Goal: Transaction & Acquisition: Subscribe to service/newsletter

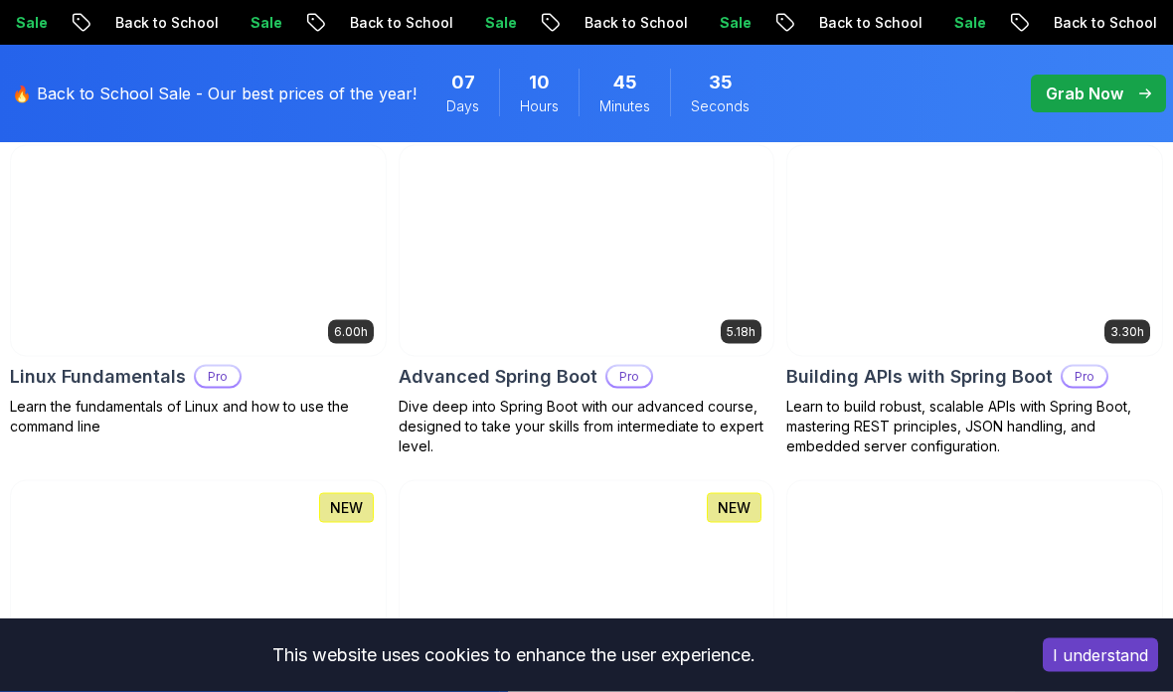
scroll to position [693, 0]
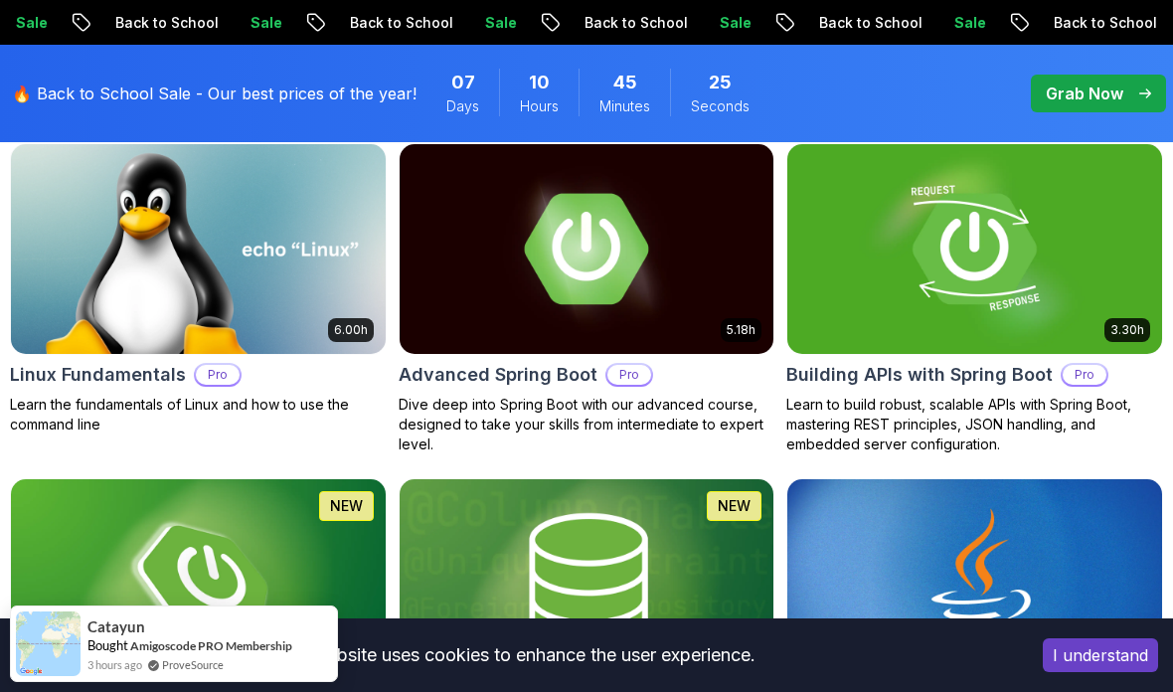
click at [799, 253] on img at bounding box center [974, 249] width 375 height 210
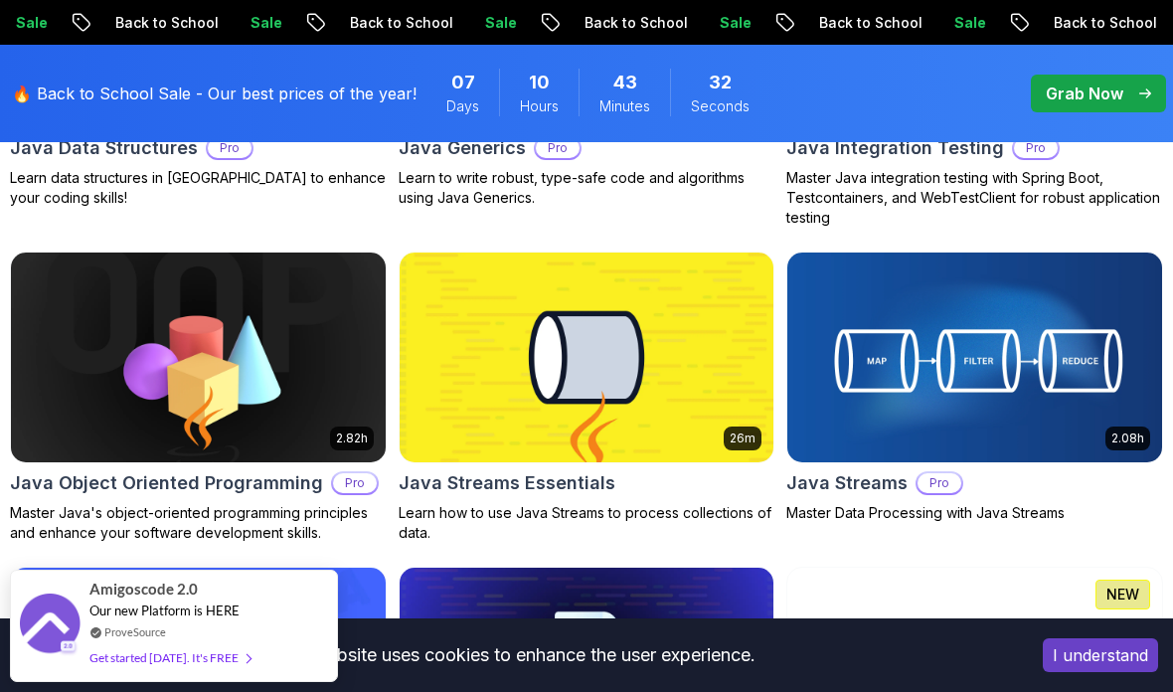
scroll to position [3187, 0]
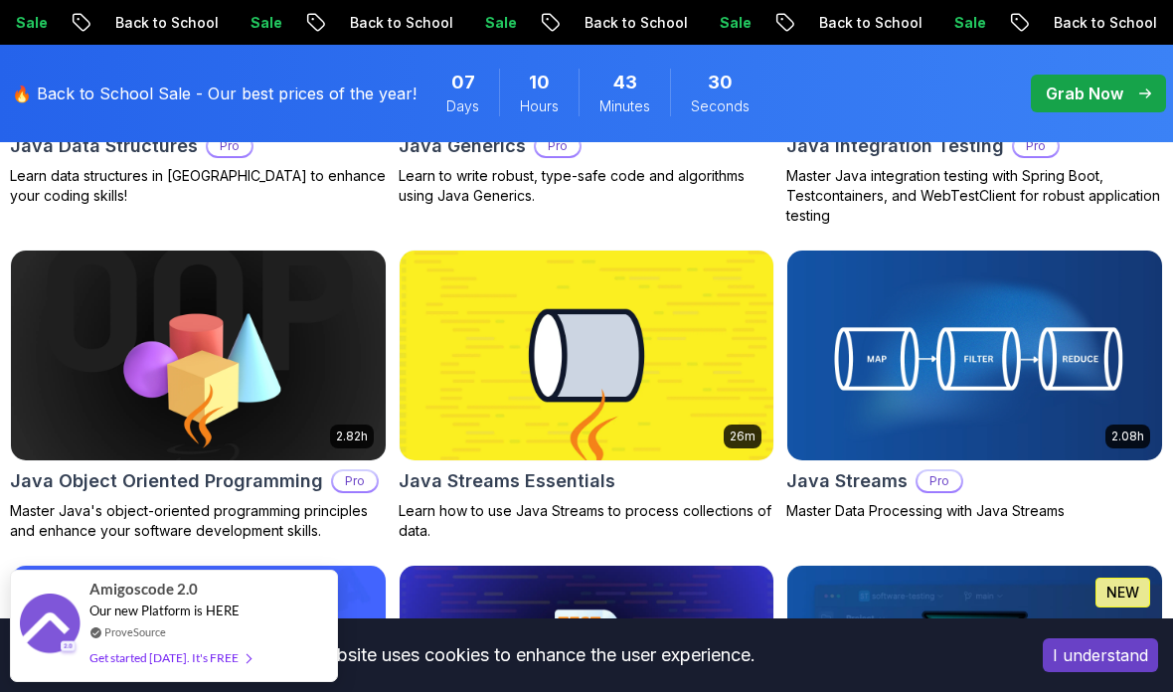
click at [192, 669] on div "Get started [DATE]. It's FREE" at bounding box center [169, 657] width 161 height 23
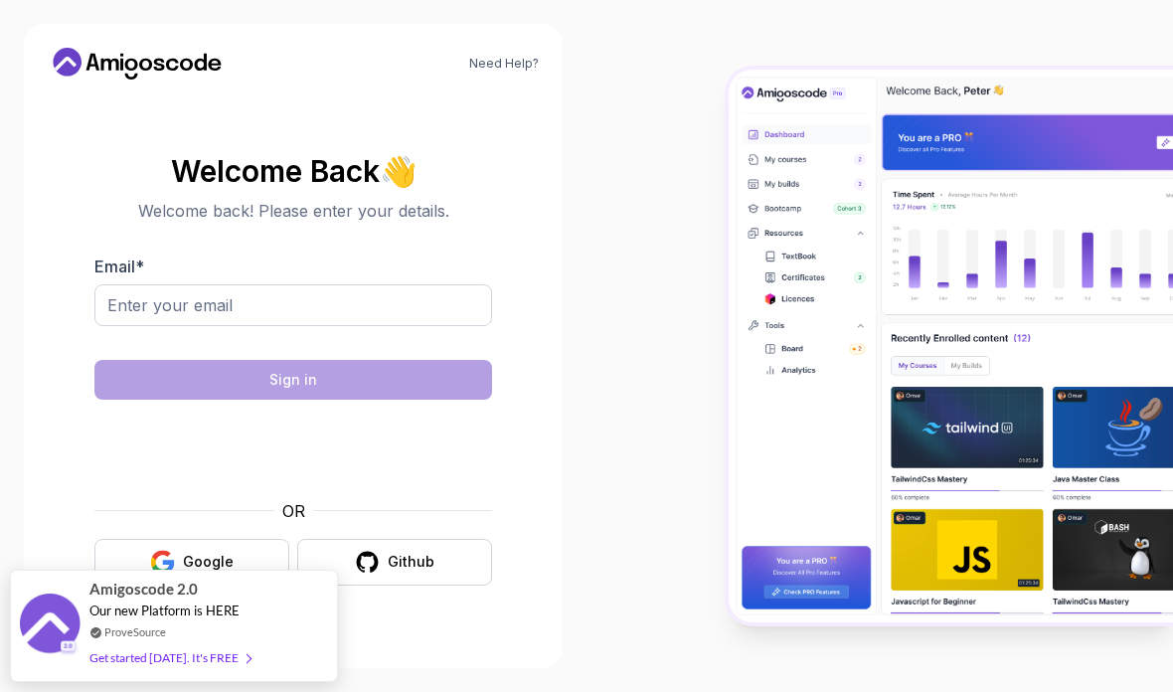
scroll to position [80, 0]
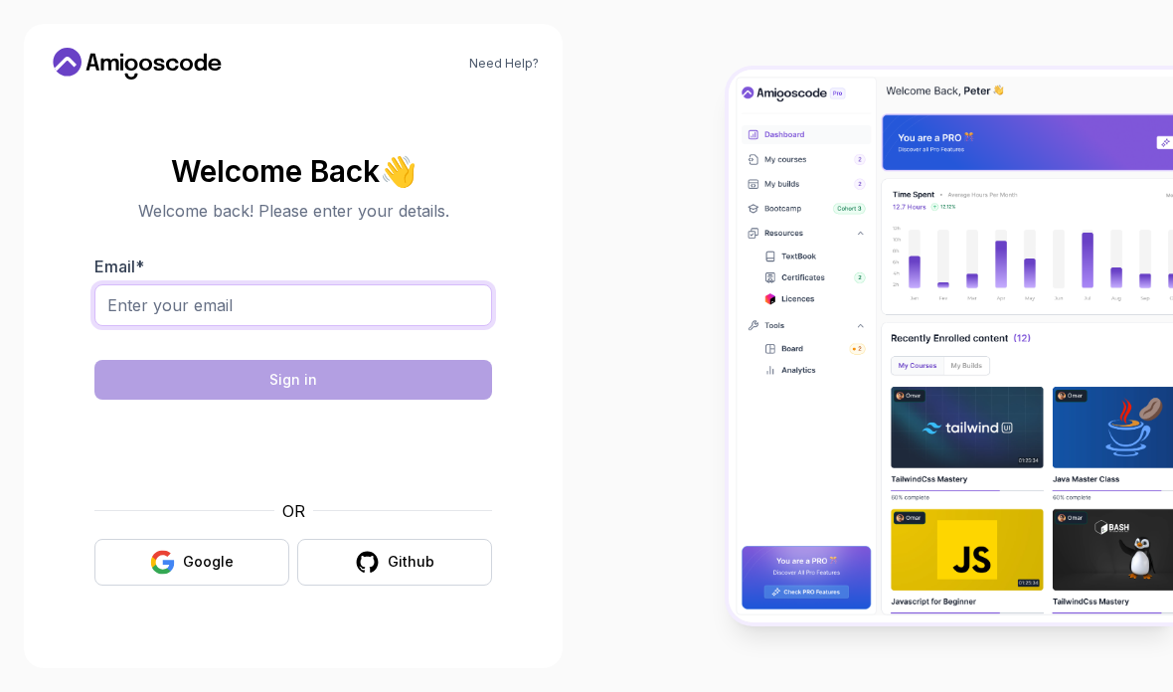
click at [362, 284] on input "Email *" at bounding box center [293, 305] width 398 height 42
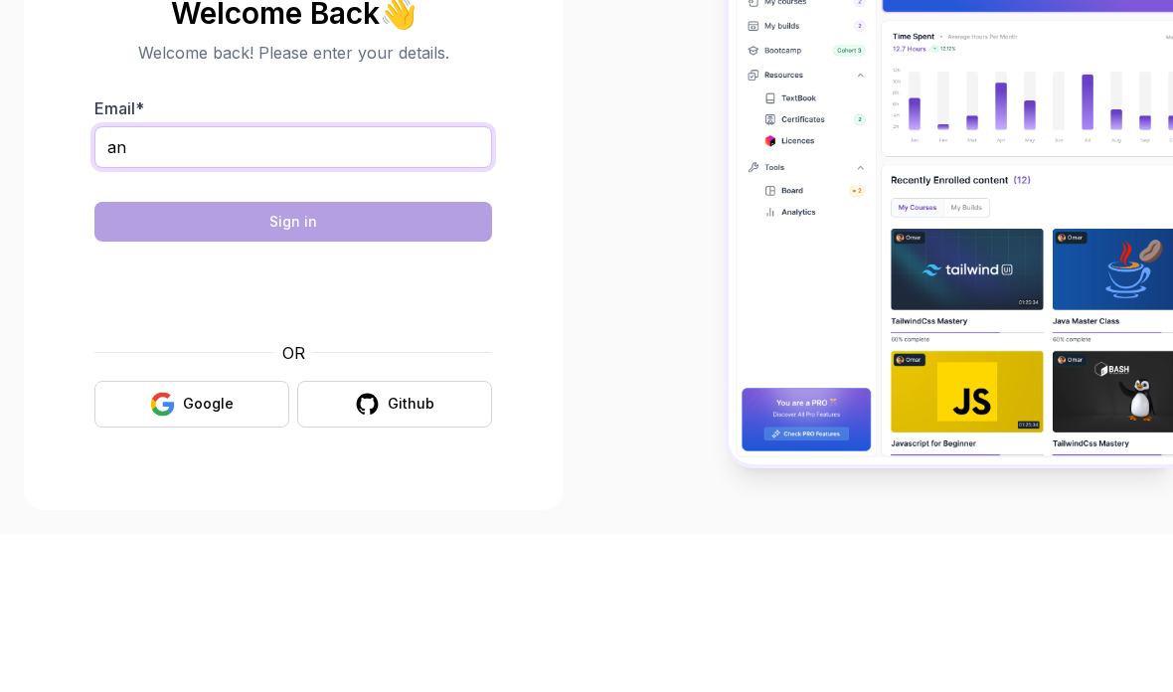
type input "anshu.kr.10082000@gmail.com"
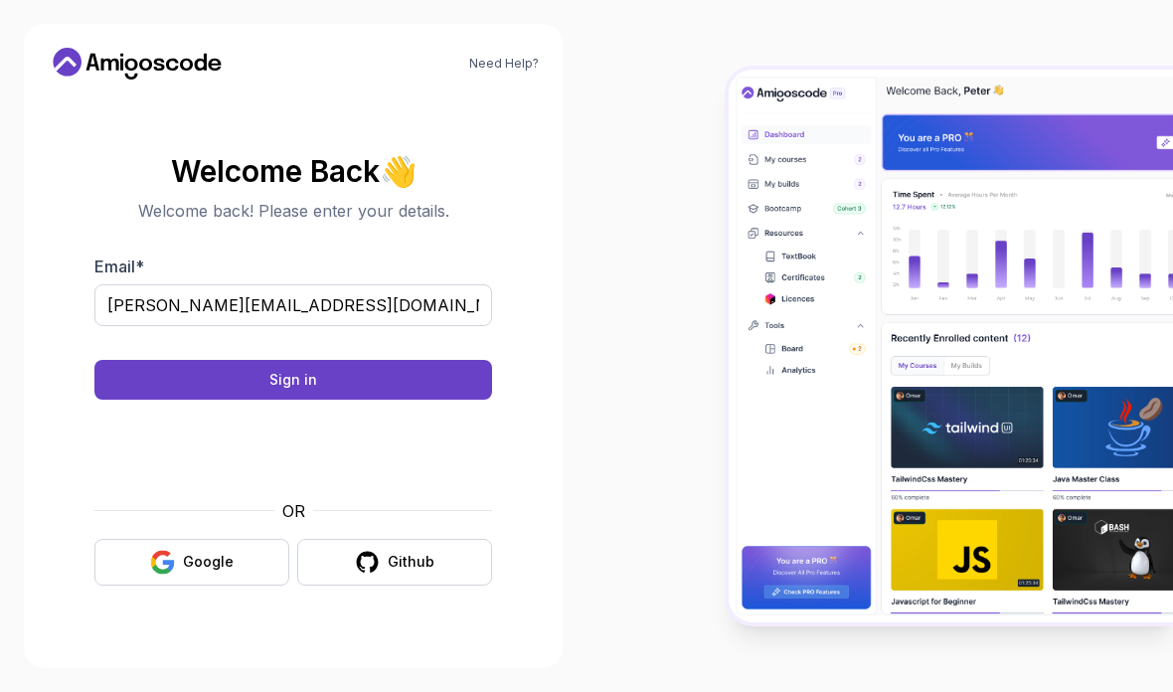
click at [391, 360] on button "Sign in" at bounding box center [293, 380] width 398 height 40
